Goal: Information Seeking & Learning: Find specific fact

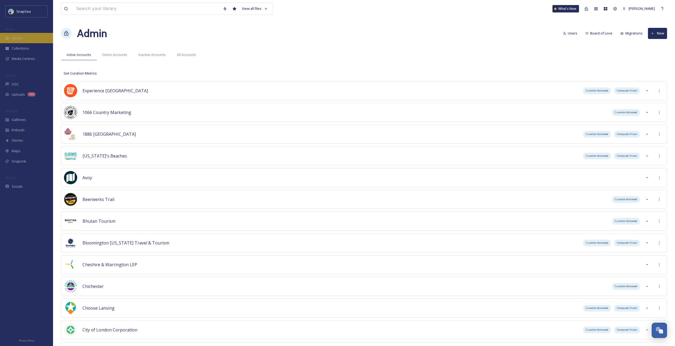
click at [27, 39] on div "Library" at bounding box center [26, 38] width 53 height 10
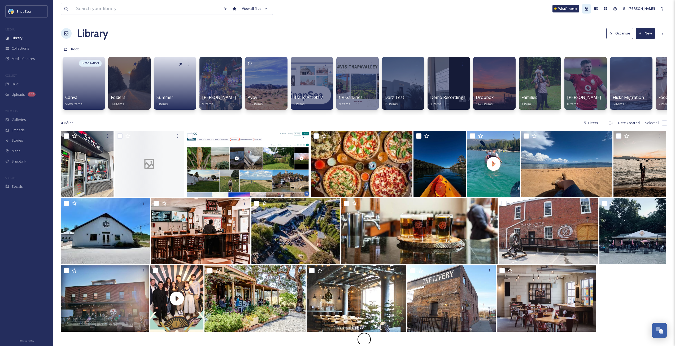
click at [339, 9] on icon at bounding box center [586, 9] width 4 height 4
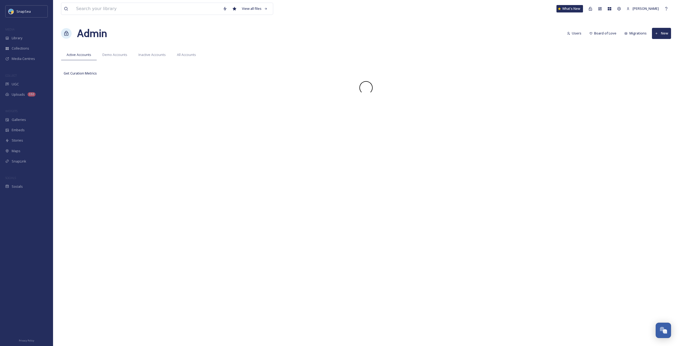
click at [339, 19] on div "View all files What's New [PERSON_NAME] Admin Users Board of Love Migrations Ne…" at bounding box center [366, 173] width 626 height 346
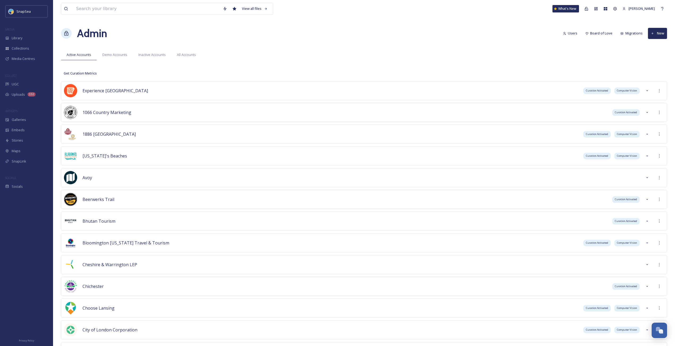
scroll to position [1722, 0]
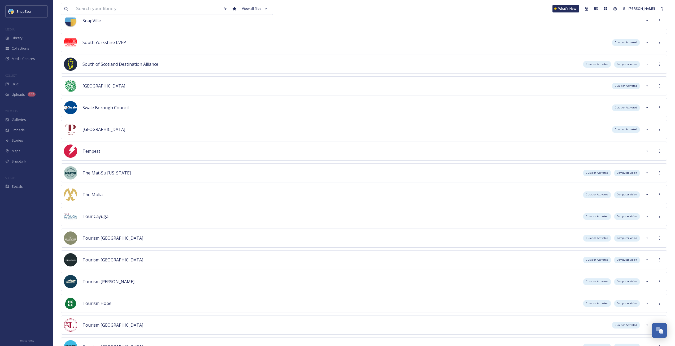
click at [339, 173] on div "The Mat-Su [US_STATE] Curation Activated Computer Vision" at bounding box center [364, 172] width 606 height 19
click at [339, 172] on icon at bounding box center [659, 173] width 4 height 4
click at [339, 185] on div "Sign into Team" at bounding box center [639, 184] width 47 height 10
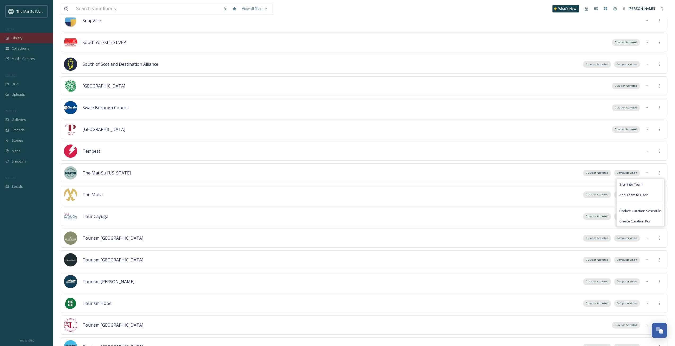
click at [22, 38] on span "Library" at bounding box center [17, 38] width 11 height 5
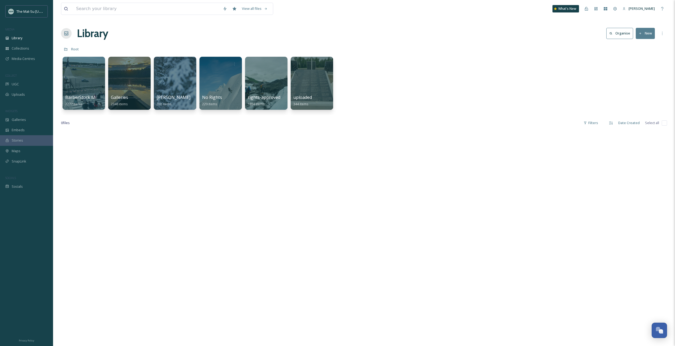
click at [217, 41] on div "Library Organise New" at bounding box center [364, 33] width 606 height 16
click at [253, 8] on div "View all files" at bounding box center [254, 8] width 31 height 10
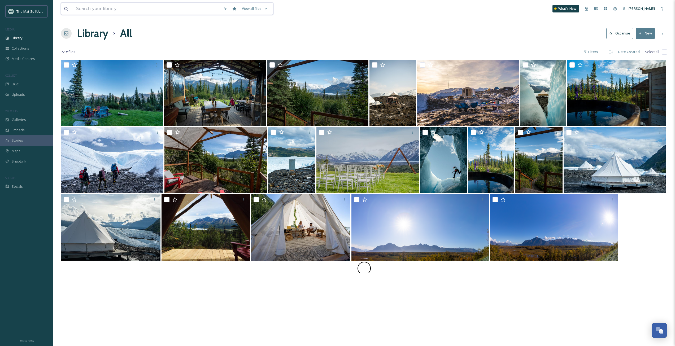
click at [178, 12] on input at bounding box center [146, 9] width 147 height 12
type input "world-class paddelboarding"
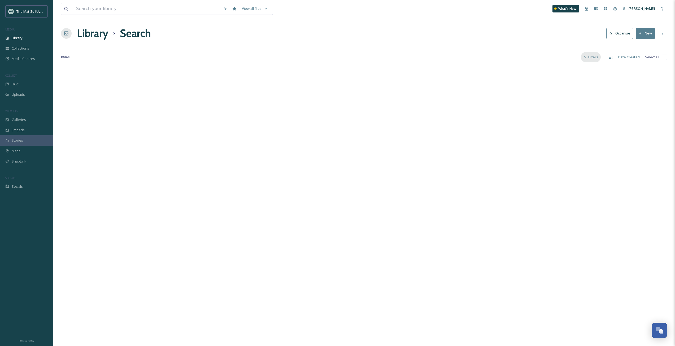
click at [339, 56] on div "Filters" at bounding box center [591, 57] width 20 height 10
click at [339, 122] on div "Archived" at bounding box center [573, 122] width 53 height 11
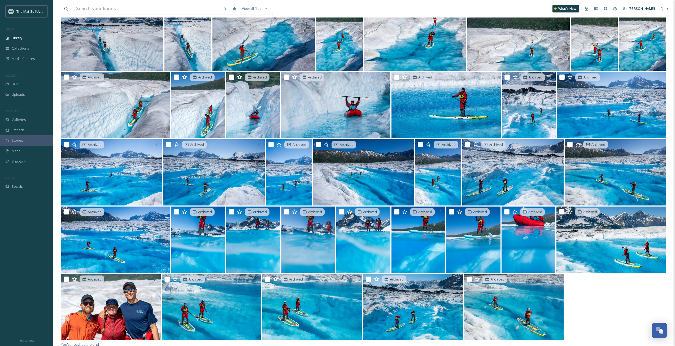
scroll to position [264, 0]
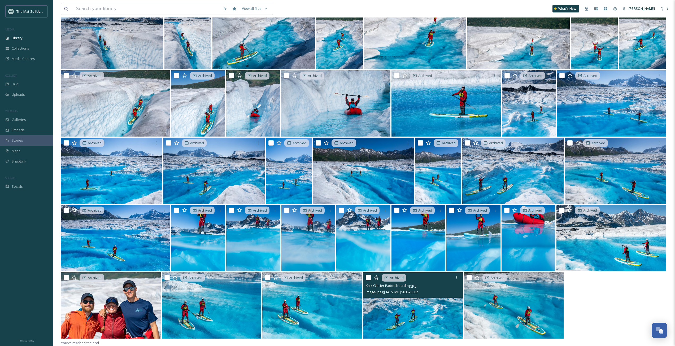
click at [339, 220] on img at bounding box center [413, 305] width 100 height 66
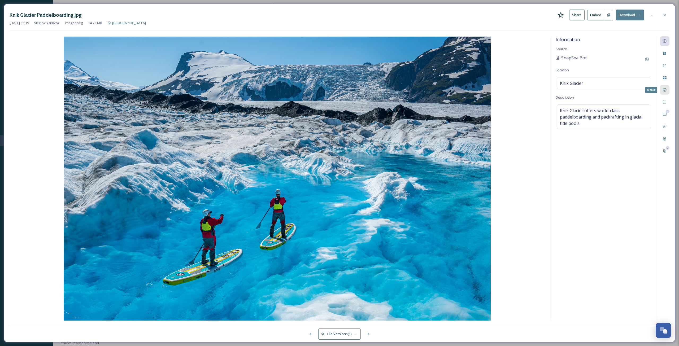
click at [339, 89] on icon at bounding box center [664, 90] width 4 height 4
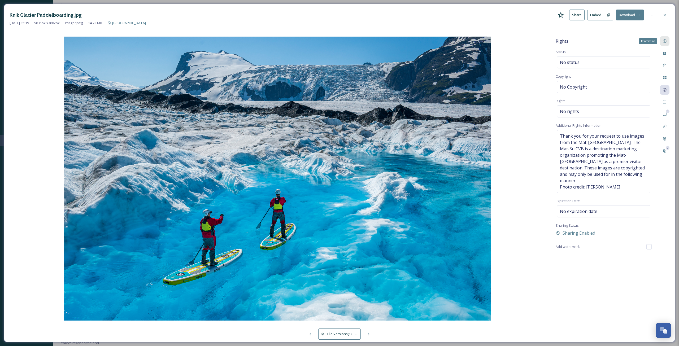
click at [339, 42] on icon at bounding box center [664, 41] width 4 height 4
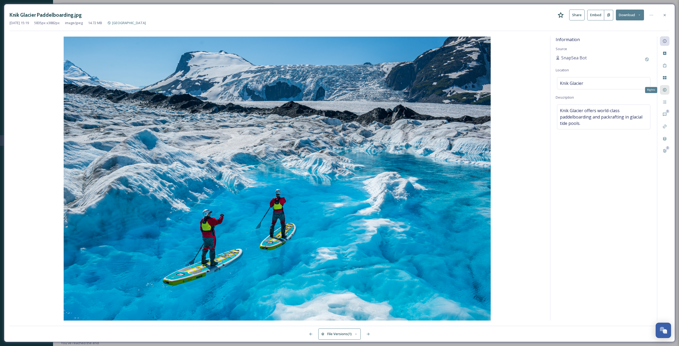
click at [339, 91] on icon at bounding box center [663, 89] width 3 height 3
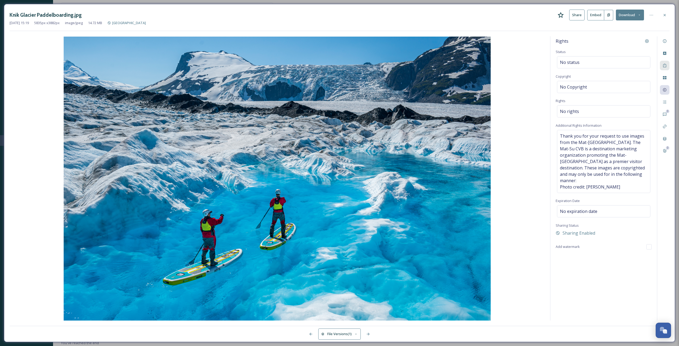
click at [339, 65] on div at bounding box center [665, 66] width 10 height 10
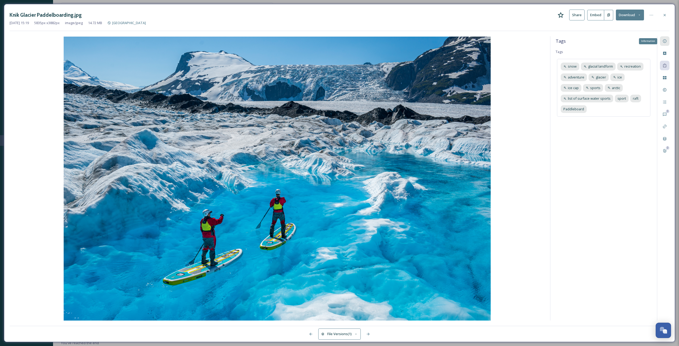
click at [339, 39] on icon at bounding box center [664, 41] width 4 height 4
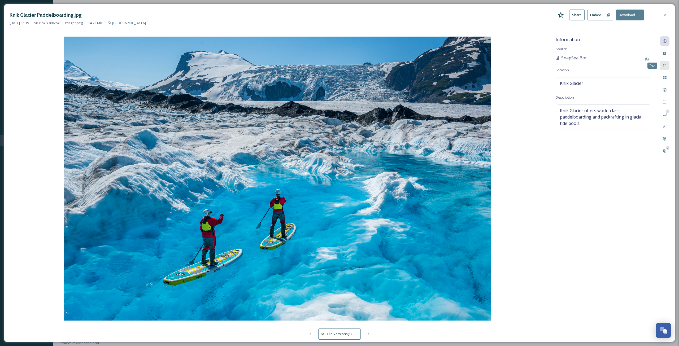
click at [339, 64] on icon at bounding box center [664, 65] width 4 height 4
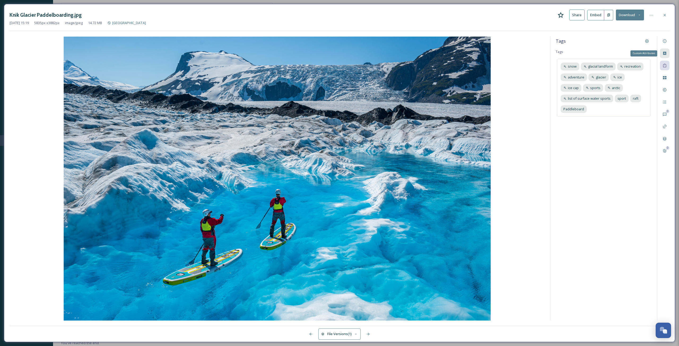
click at [339, 55] on icon at bounding box center [664, 53] width 3 height 3
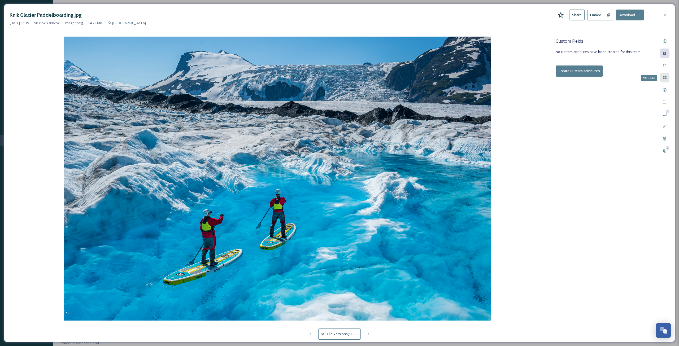
click at [339, 76] on icon at bounding box center [663, 77] width 3 height 3
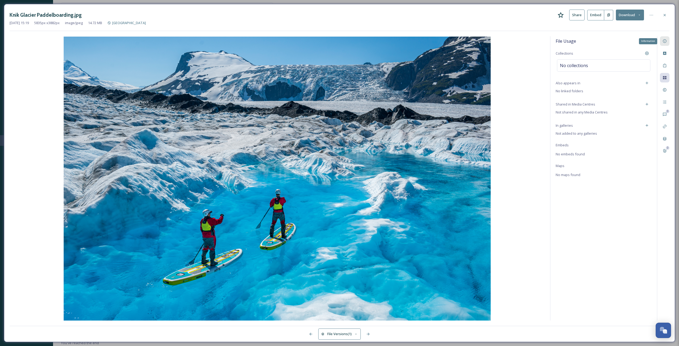
click at [339, 42] on icon at bounding box center [664, 41] width 4 height 4
click at [339, 94] on div "Rights" at bounding box center [665, 90] width 10 height 10
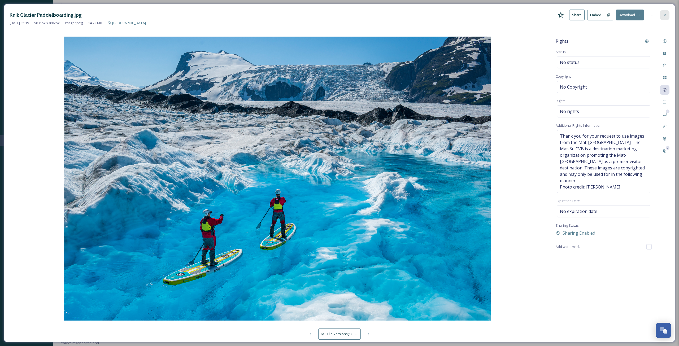
click at [339, 17] on icon at bounding box center [664, 15] width 4 height 4
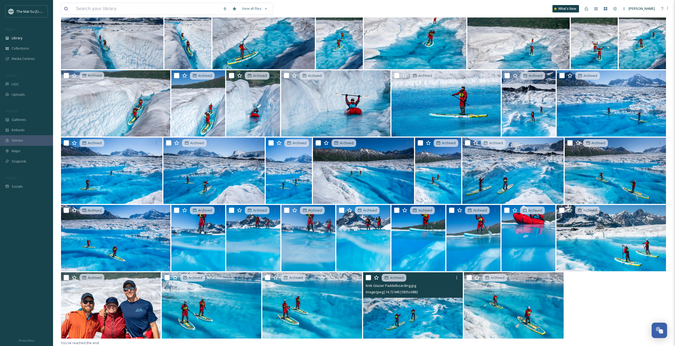
click at [339, 220] on img at bounding box center [413, 305] width 100 height 66
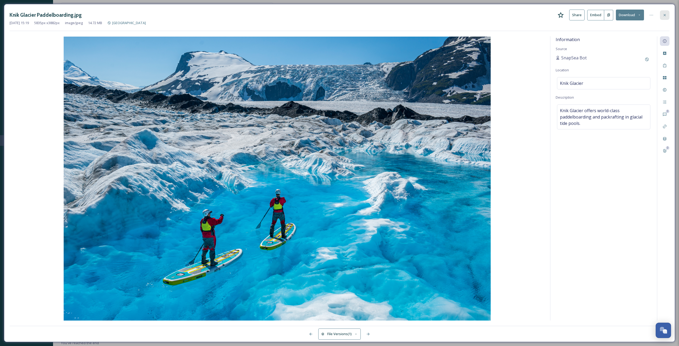
click at [339, 16] on icon at bounding box center [664, 15] width 4 height 4
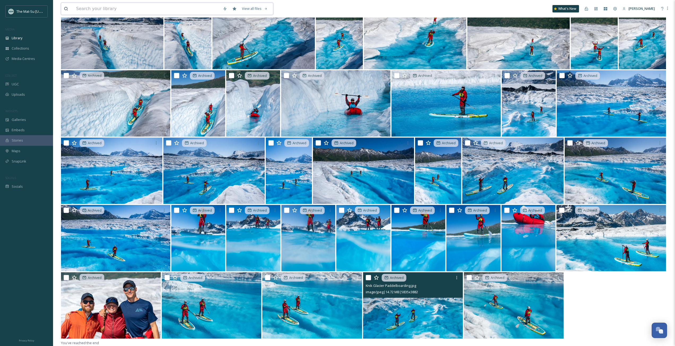
click at [114, 10] on input at bounding box center [146, 9] width 147 height 12
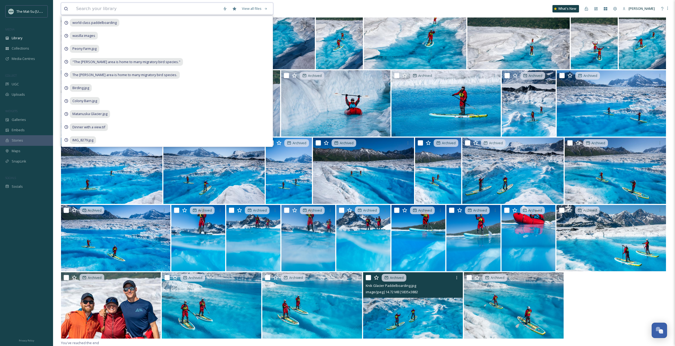
click at [155, 8] on input at bounding box center [146, 9] width 147 height 12
paste input "matsuvalleyak_03212025_17914398608494624.jpg"
type input "matsuvalleyak_03212025_17914398608494624.jpg"
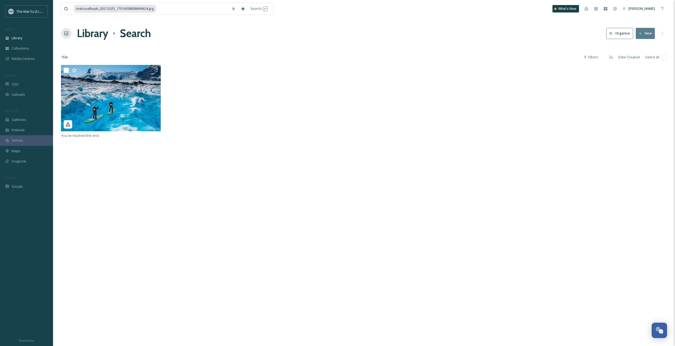
click at [329, 9] on div "matsuvalleyak_03212025_17914398608494624.jpg Search" at bounding box center [233, 9] width 345 height 12
click at [122, 122] on img at bounding box center [111, 98] width 100 height 66
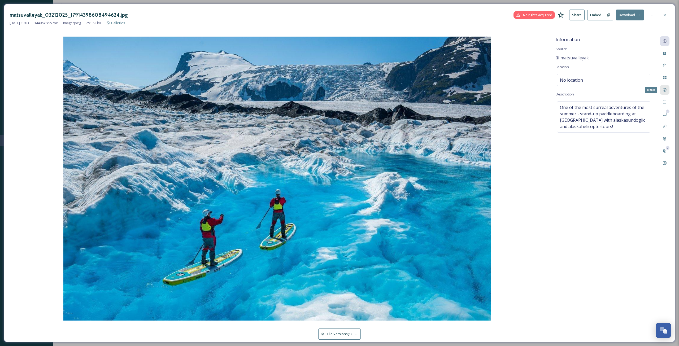
click at [339, 93] on div "Rights" at bounding box center [665, 90] width 10 height 10
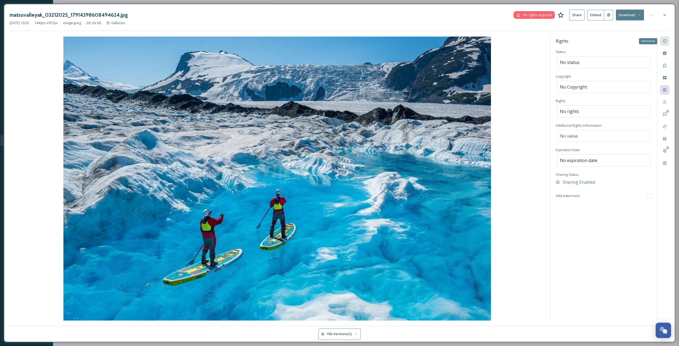
click at [339, 41] on icon at bounding box center [664, 41] width 4 height 4
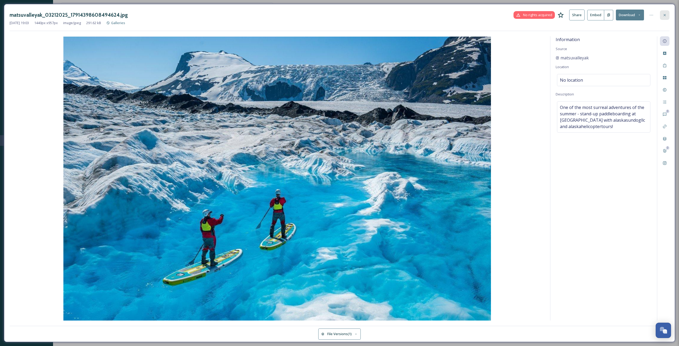
click at [339, 17] on icon at bounding box center [664, 15] width 4 height 4
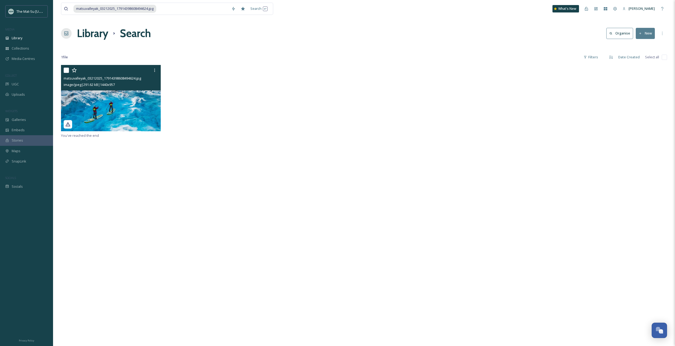
click at [108, 106] on img at bounding box center [111, 98] width 100 height 66
